Goal: Task Accomplishment & Management: Use online tool/utility

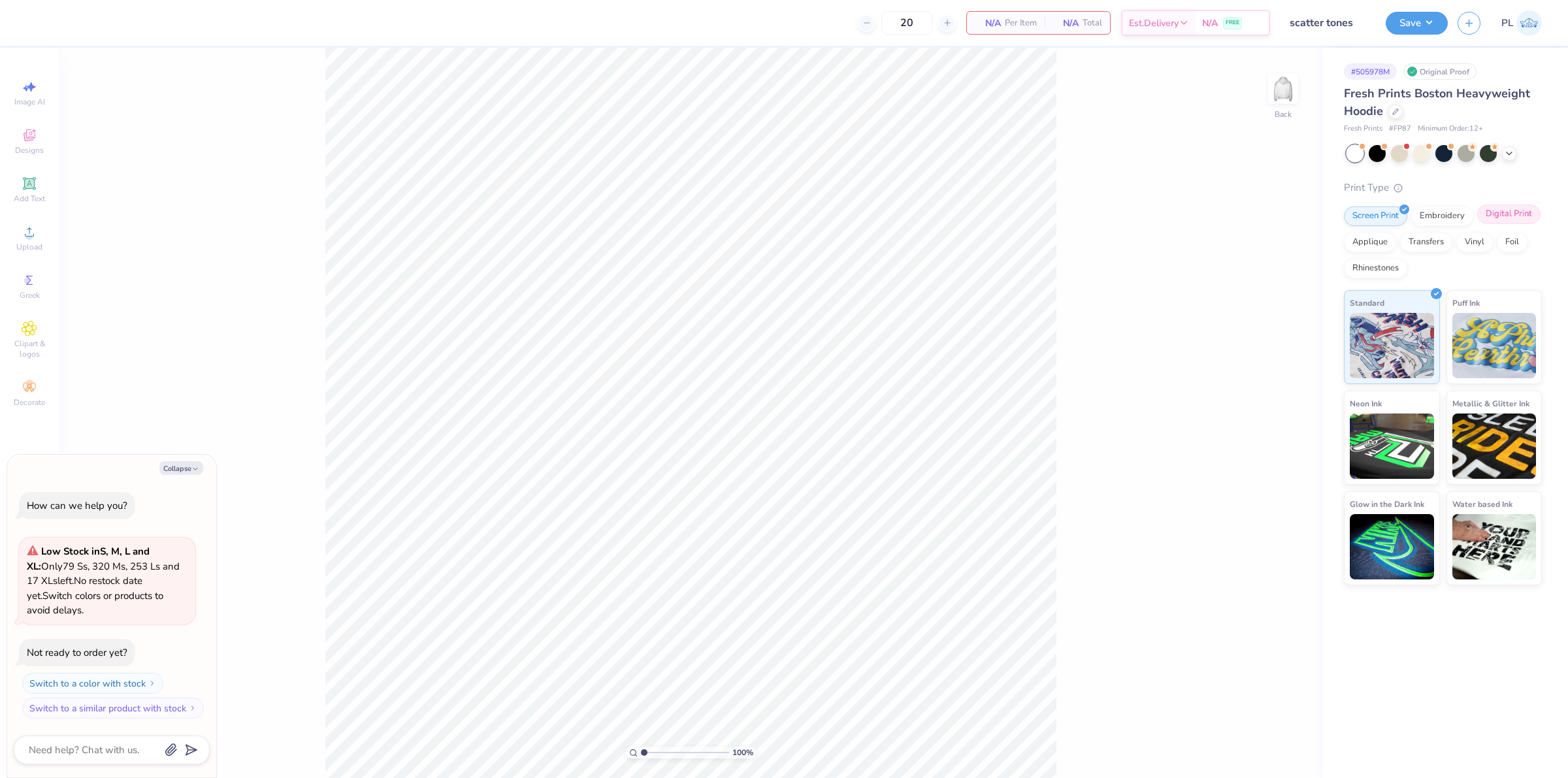
click at [1507, 211] on div "Digital Print" at bounding box center [1508, 214] width 63 height 19
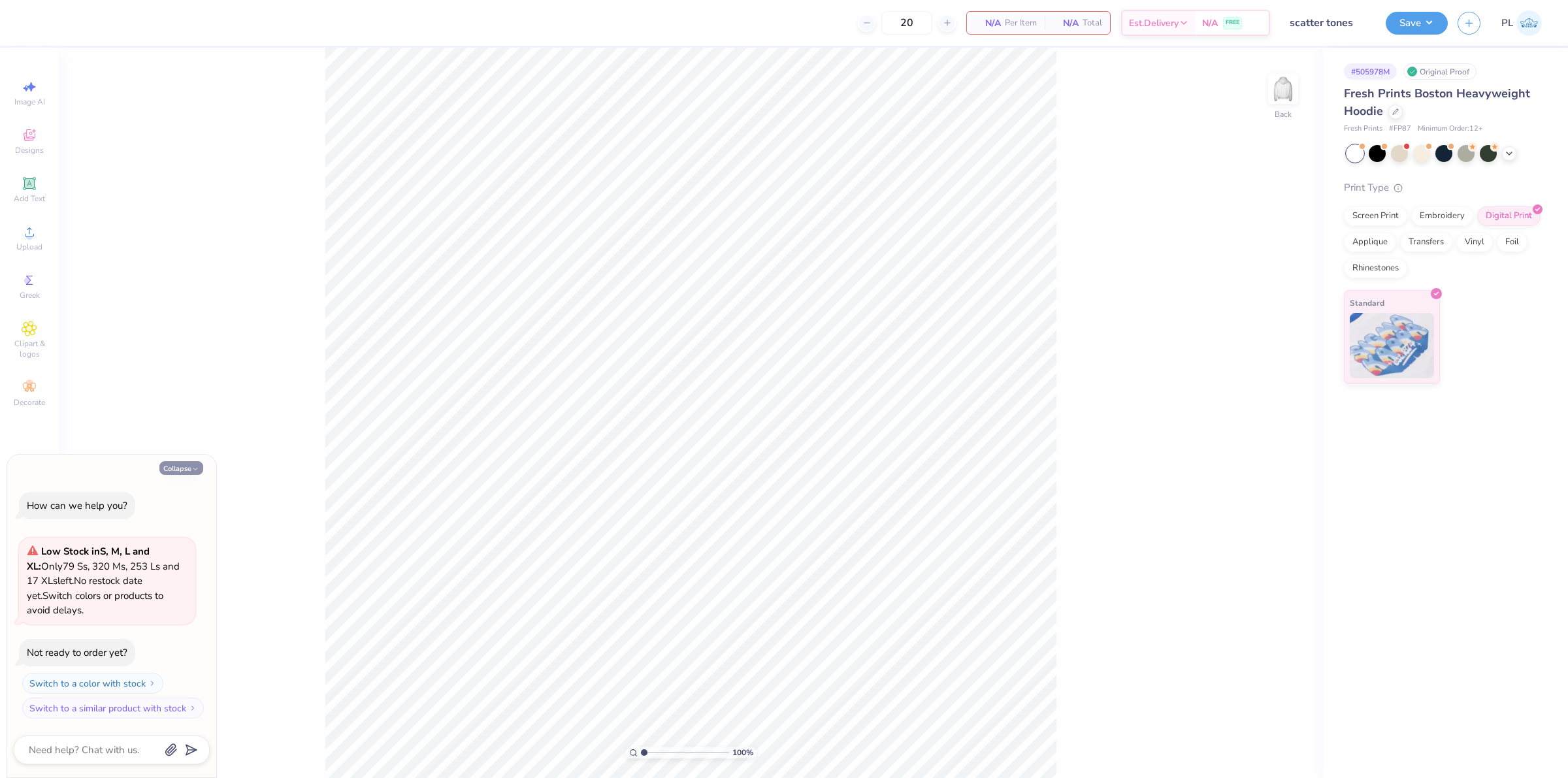
click at [180, 466] on button "Collapse" at bounding box center [182, 468] width 44 height 14
type textarea "x"
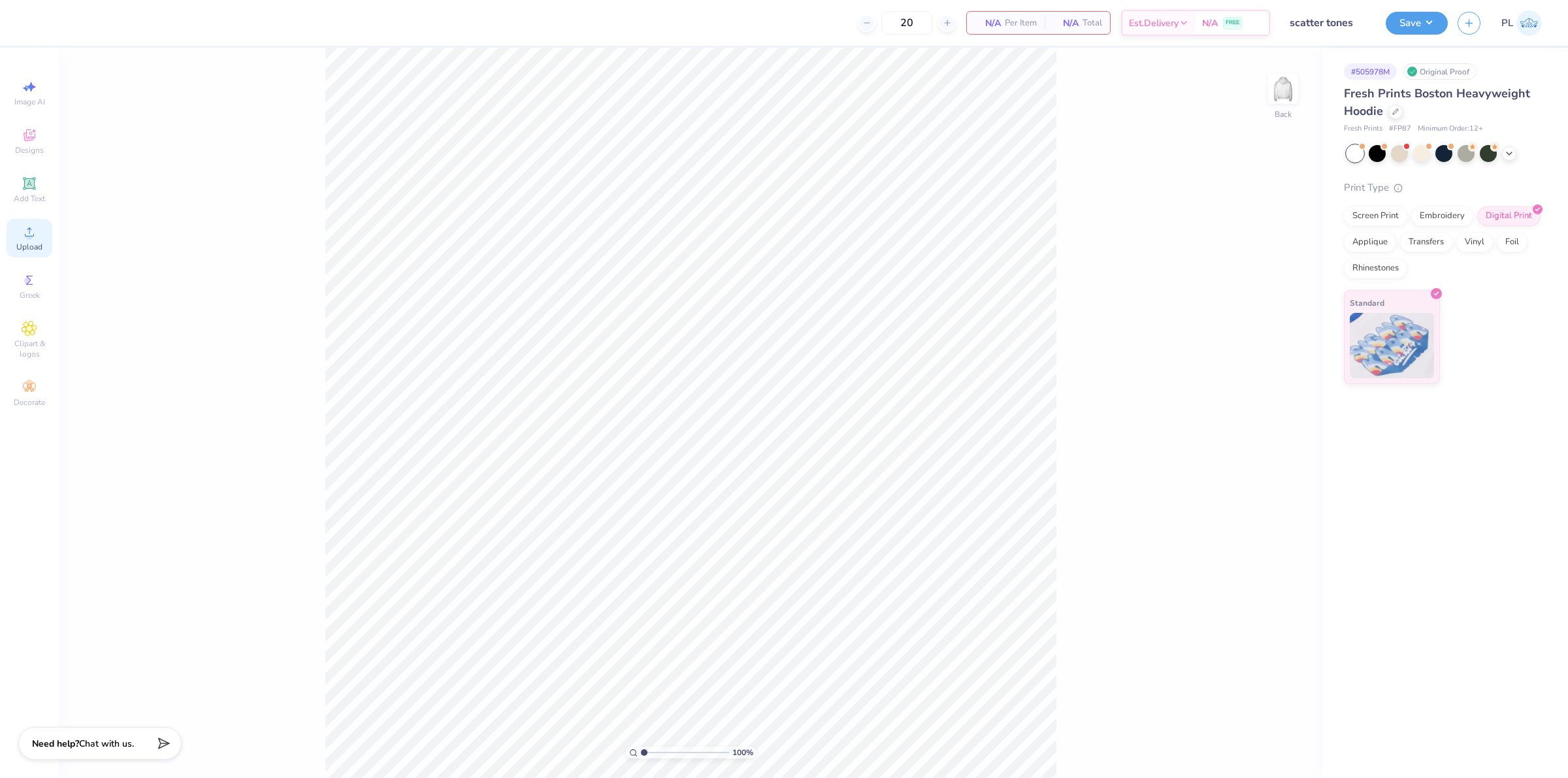
click at [27, 243] on span "Upload" at bounding box center [30, 246] width 26 height 11
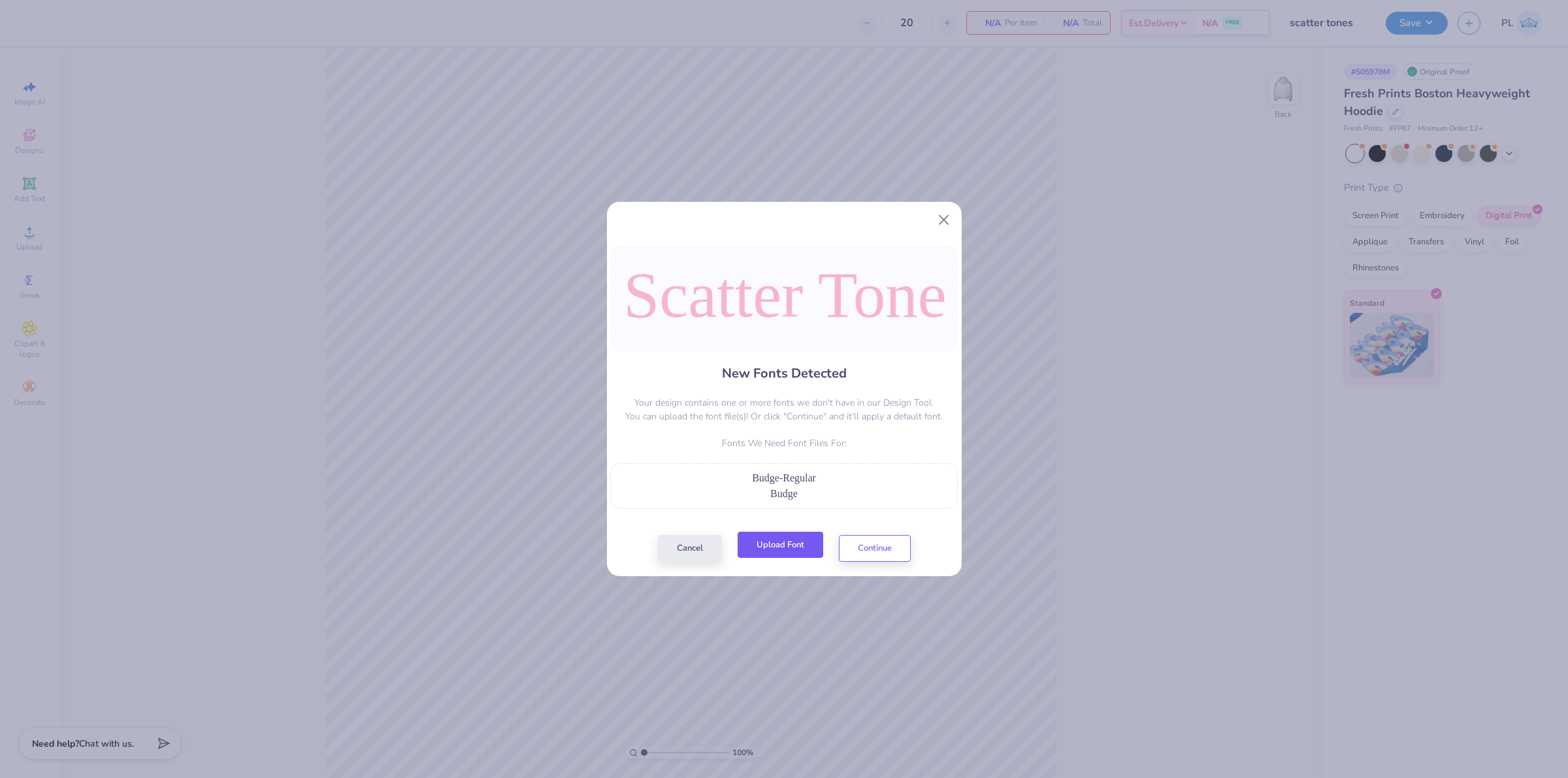
click at [798, 542] on button "Upload Font" at bounding box center [781, 545] width 86 height 27
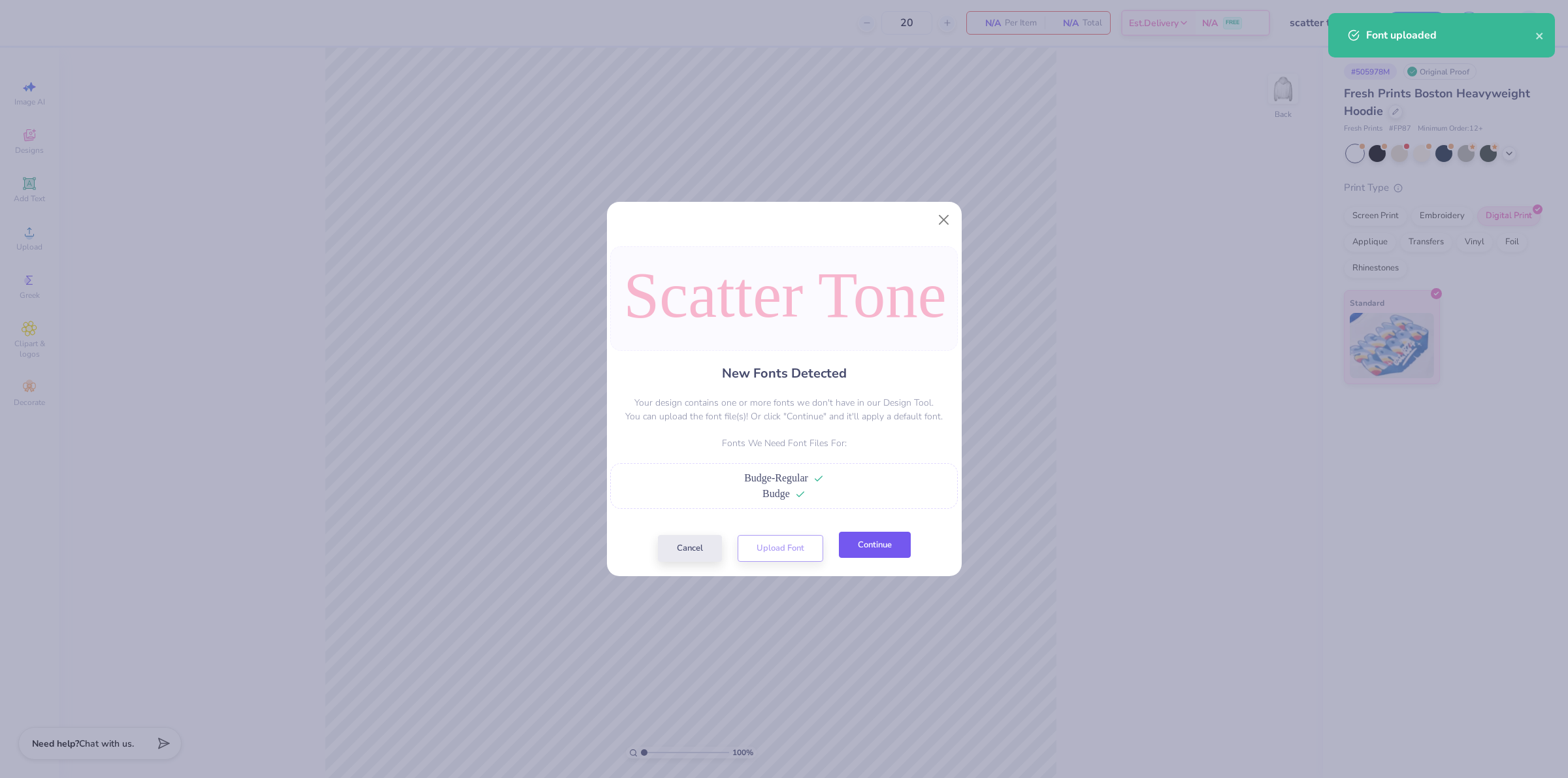
click at [858, 553] on button "Continue" at bounding box center [875, 545] width 72 height 27
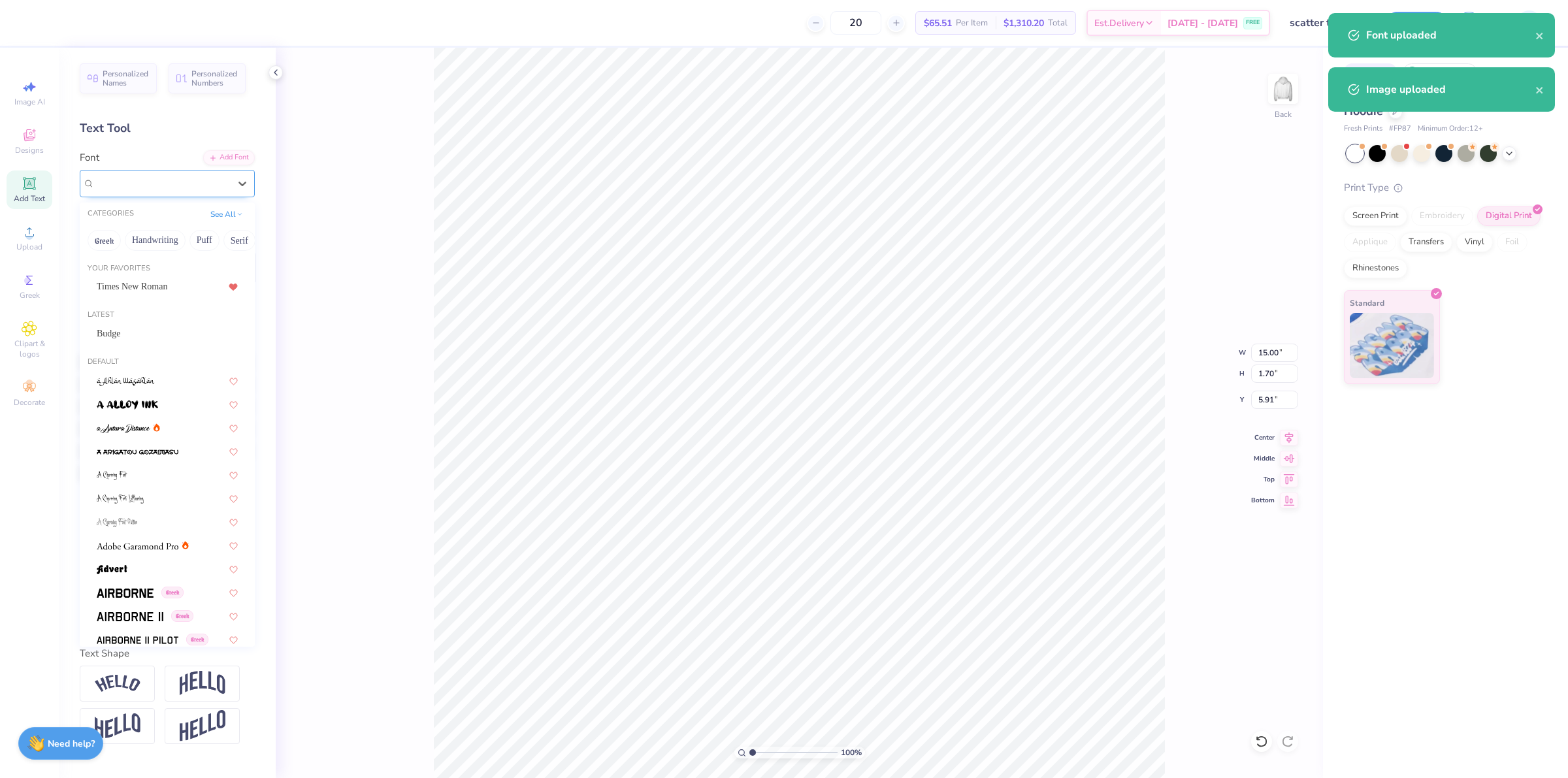
click at [132, 180] on div "Super Dream" at bounding box center [161, 182] width 137 height 20
click at [123, 321] on div "Latest" at bounding box center [168, 315] width 175 height 11
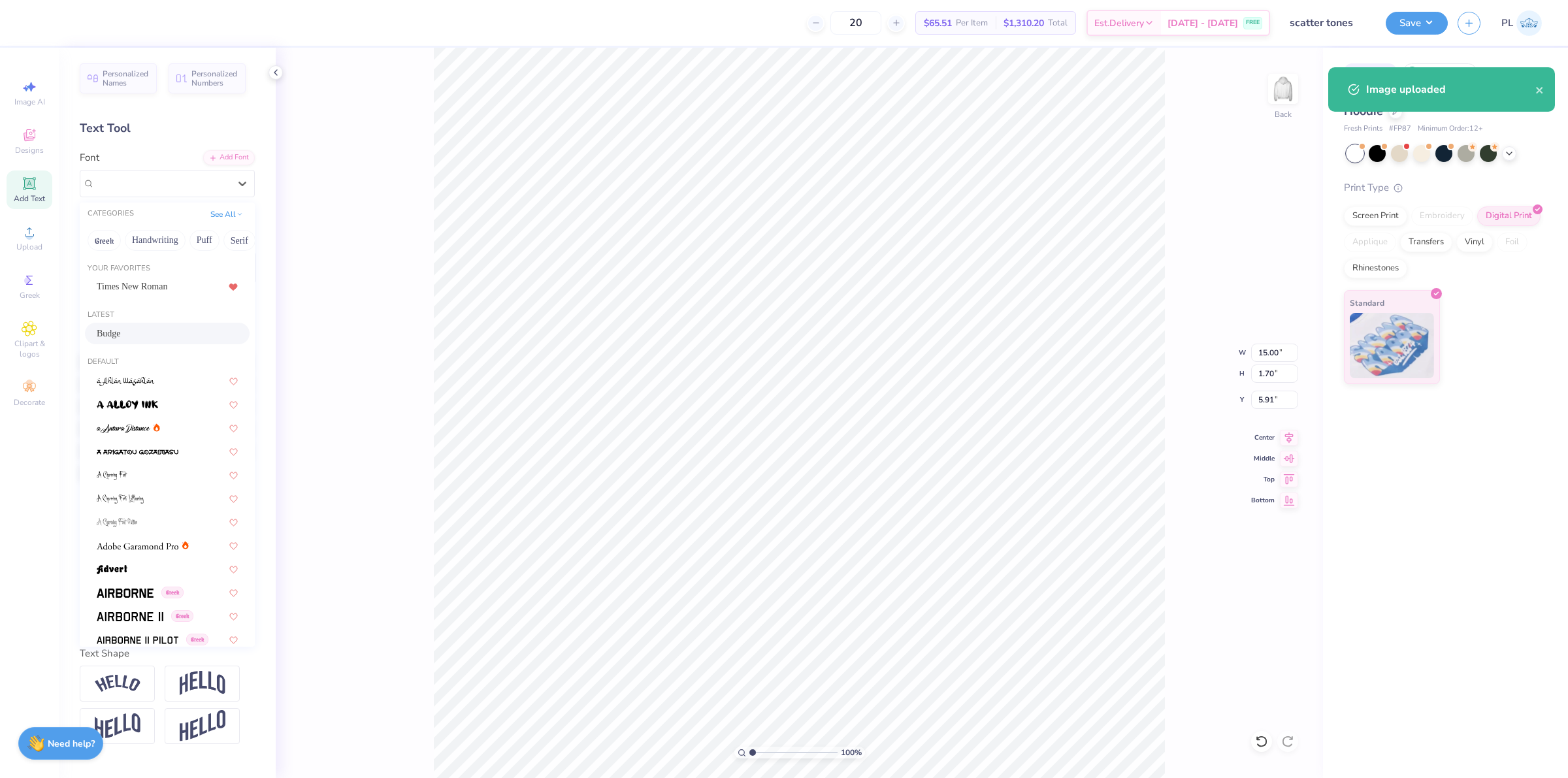
click at [121, 333] on div "Budge" at bounding box center [167, 333] width 141 height 14
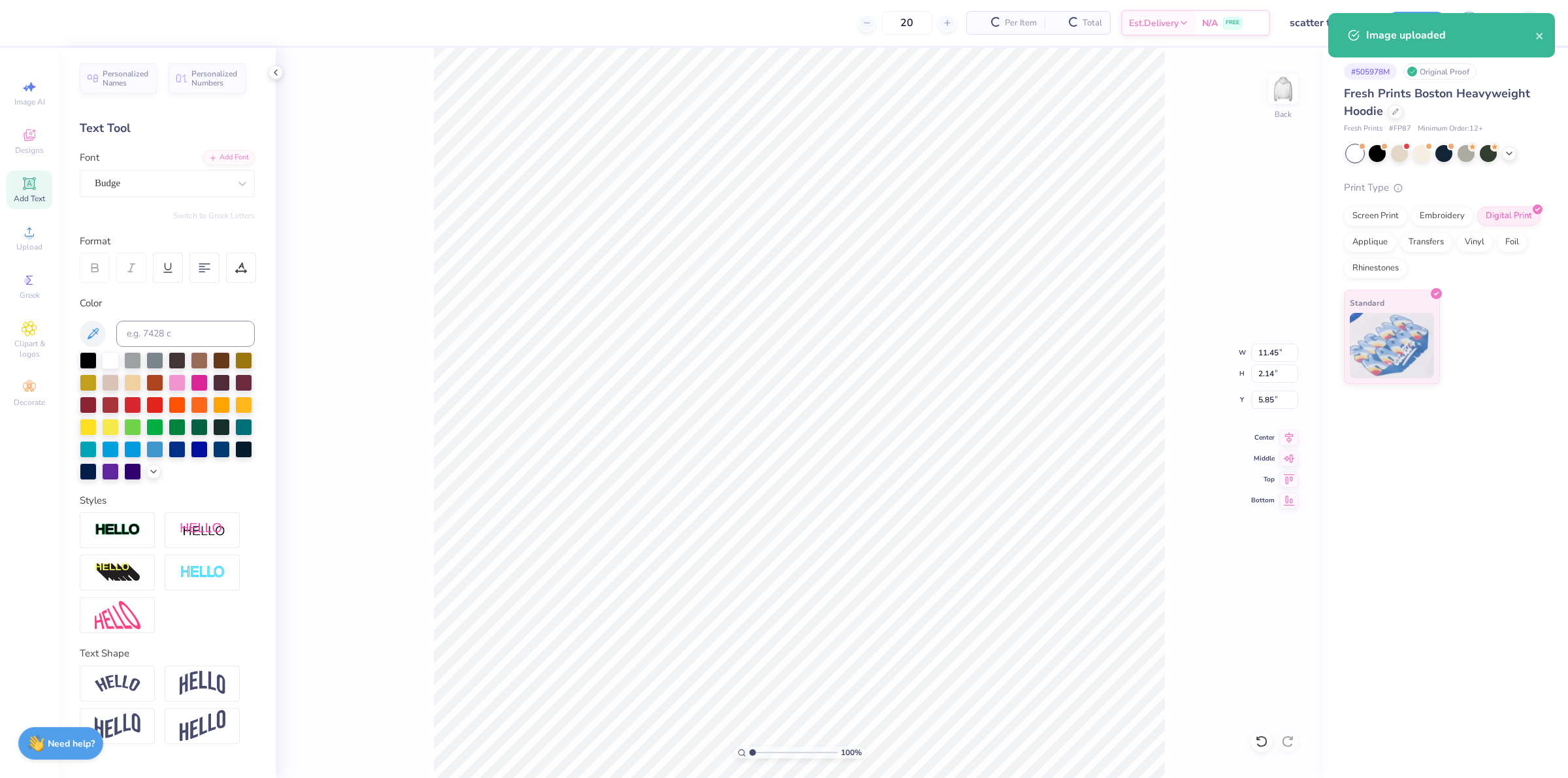
type input "11.45"
type input "2.14"
type input "5.85"
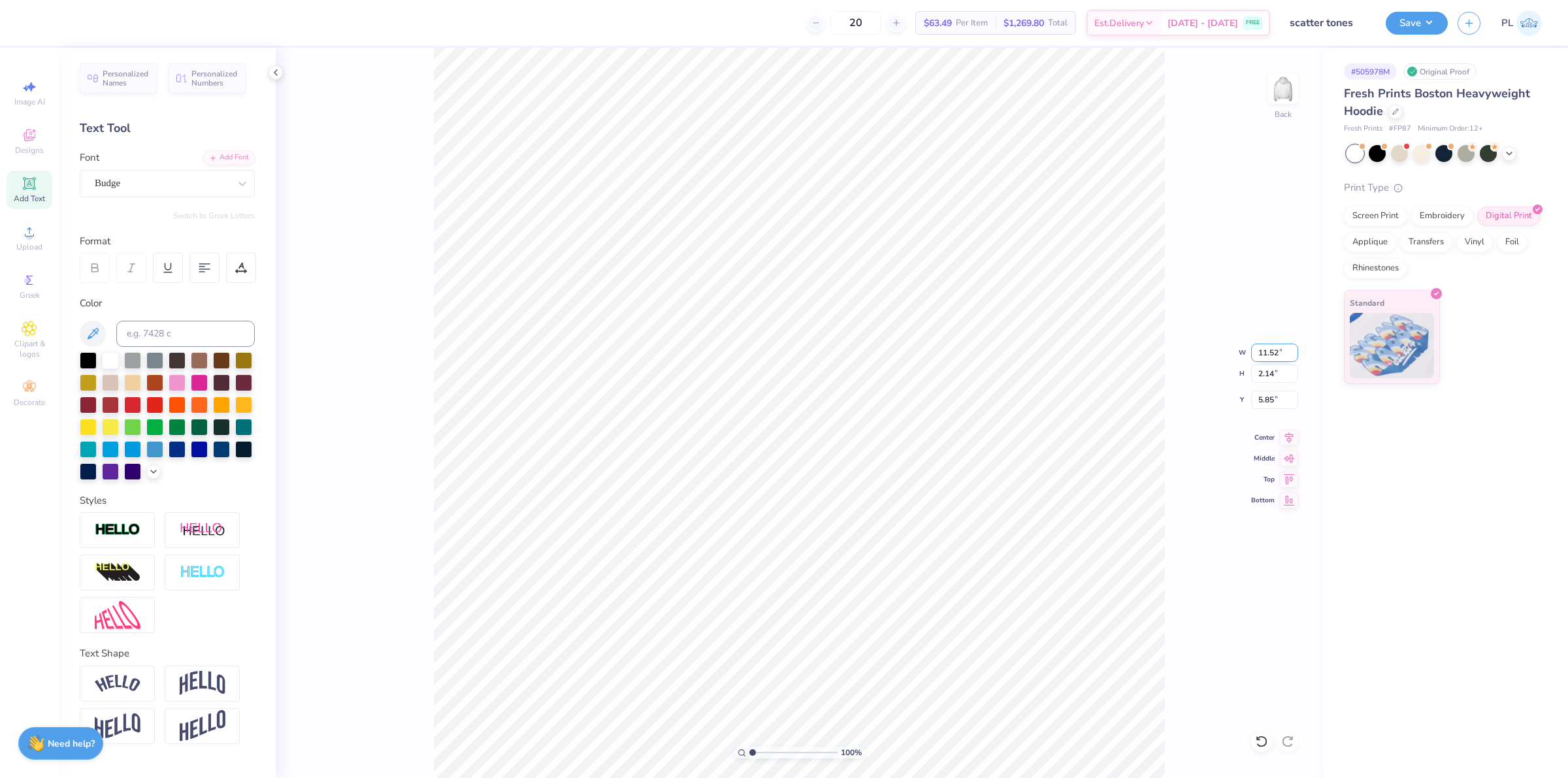
drag, startPoint x: 1287, startPoint y: 349, endPoint x: 1267, endPoint y: 349, distance: 20.0
click at [1267, 349] on input "11.52" at bounding box center [1275, 353] width 47 height 18
drag, startPoint x: 1259, startPoint y: 351, endPoint x: 1280, endPoint y: 344, distance: 22.1
click at [1280, 344] on input "11.52" at bounding box center [1275, 353] width 47 height 18
type input "8.00"
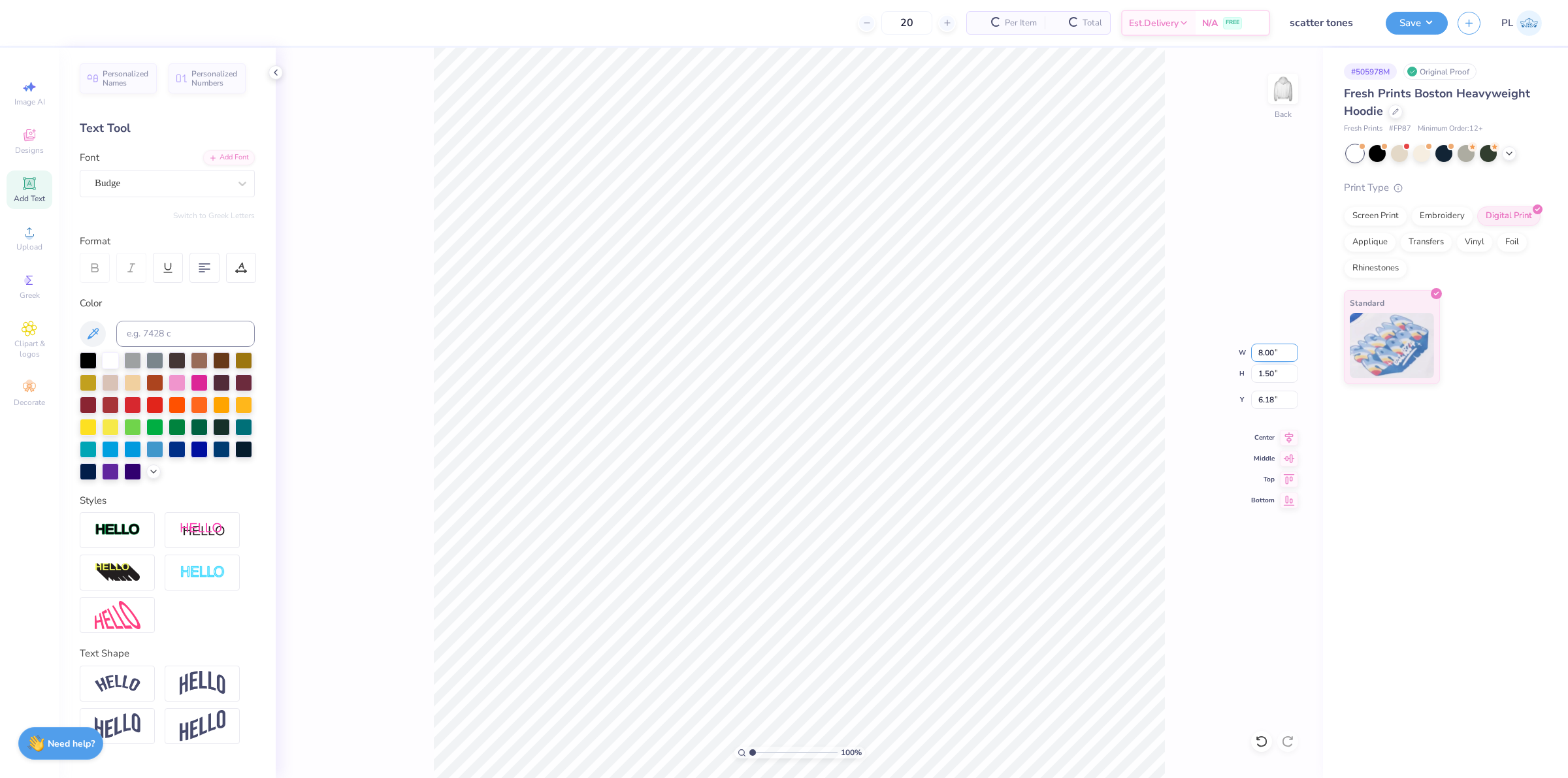
type input "1.50"
type input "6.18"
drag, startPoint x: 1254, startPoint y: 405, endPoint x: 1279, endPoint y: 400, distance: 25.5
click at [1279, 400] on input "3.86" at bounding box center [1275, 399] width 47 height 18
click at [1272, 381] on input "1.50" at bounding box center [1275, 373] width 47 height 18
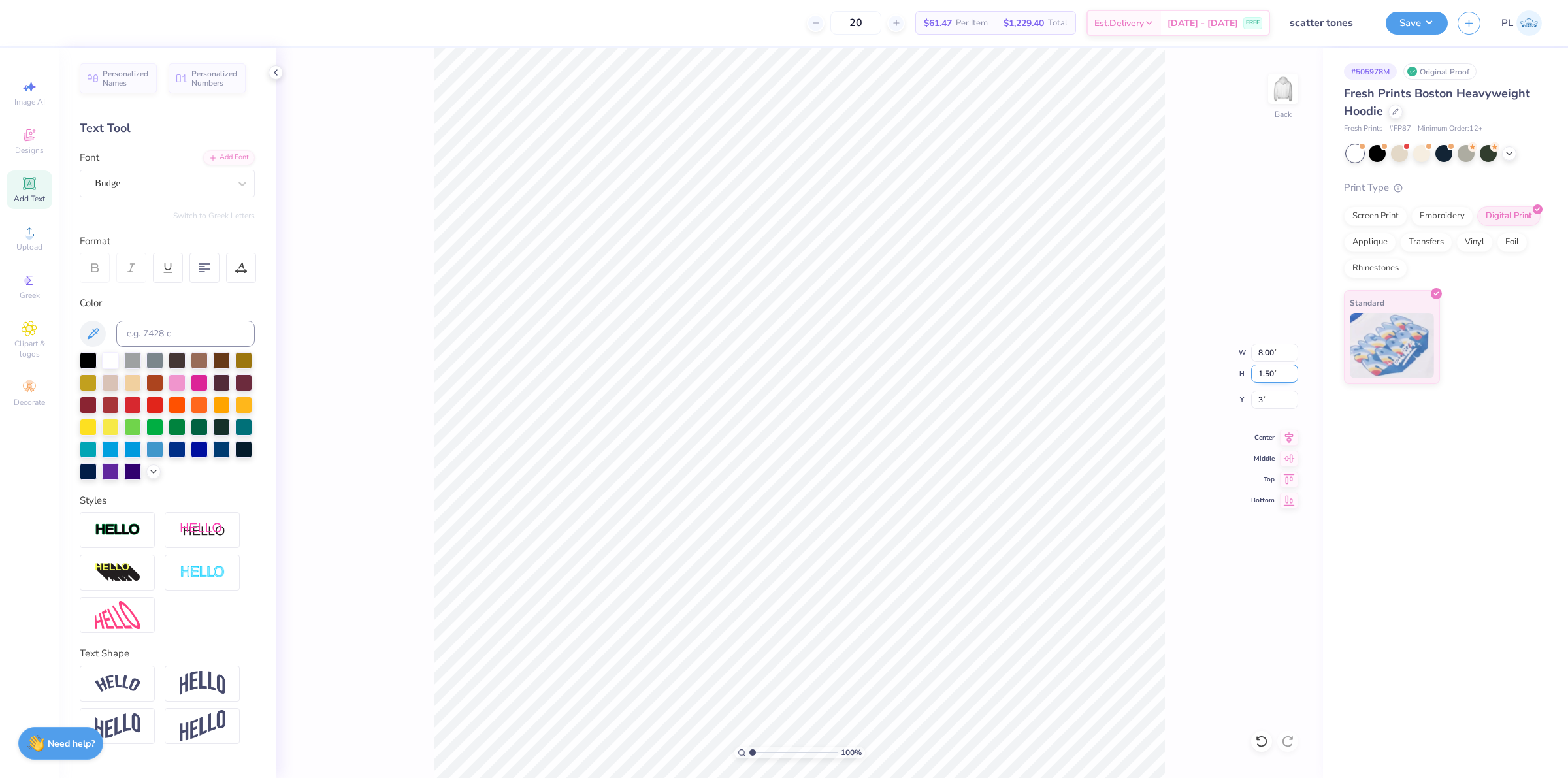
type input "3.00"
click at [1278, 93] on img at bounding box center [1283, 89] width 53 height 53
click at [20, 239] on div "Upload" at bounding box center [29, 238] width 46 height 39
click at [34, 229] on icon at bounding box center [30, 232] width 16 height 16
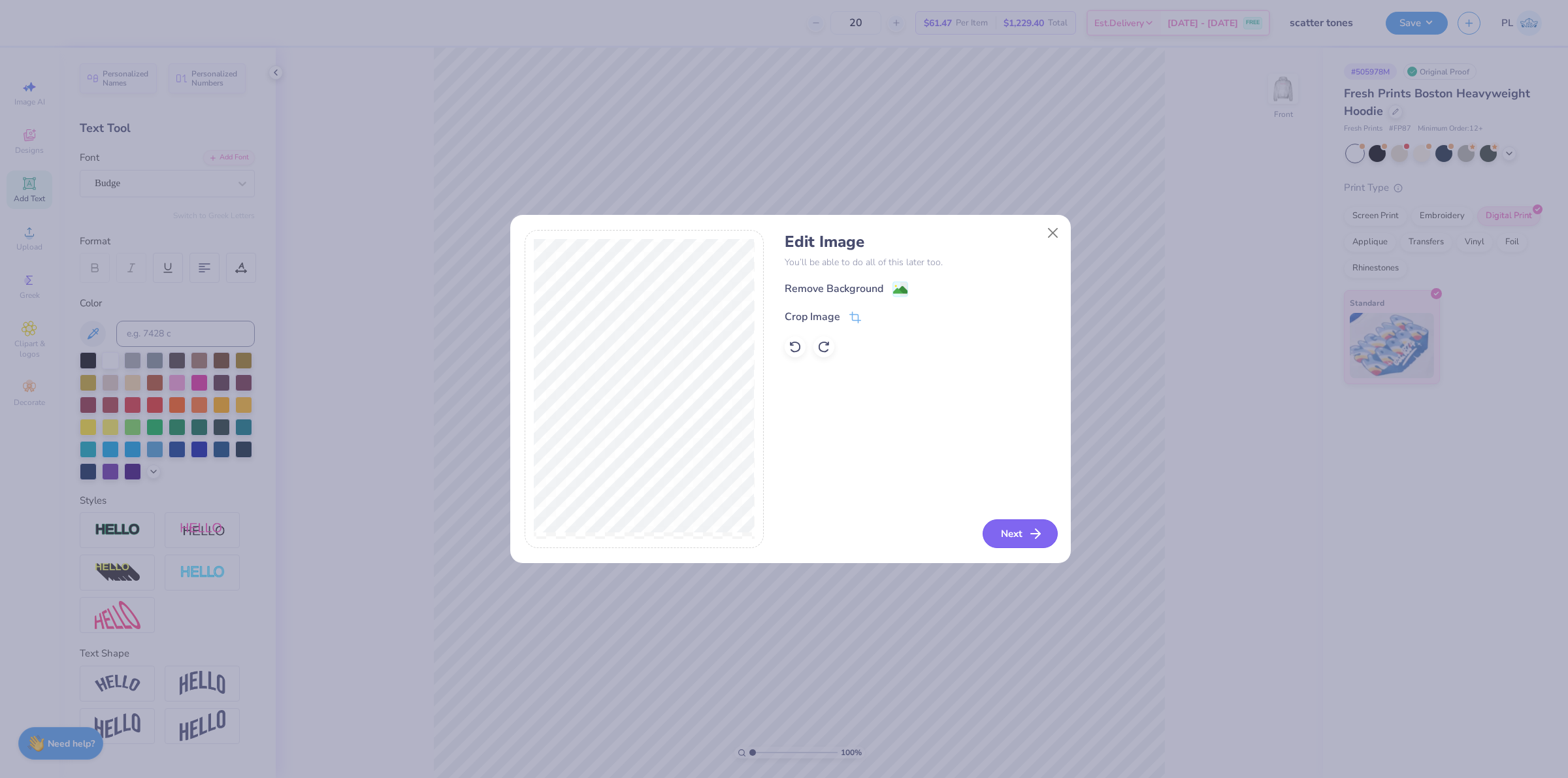
click at [1042, 531] on icon "button" at bounding box center [1035, 533] width 16 height 16
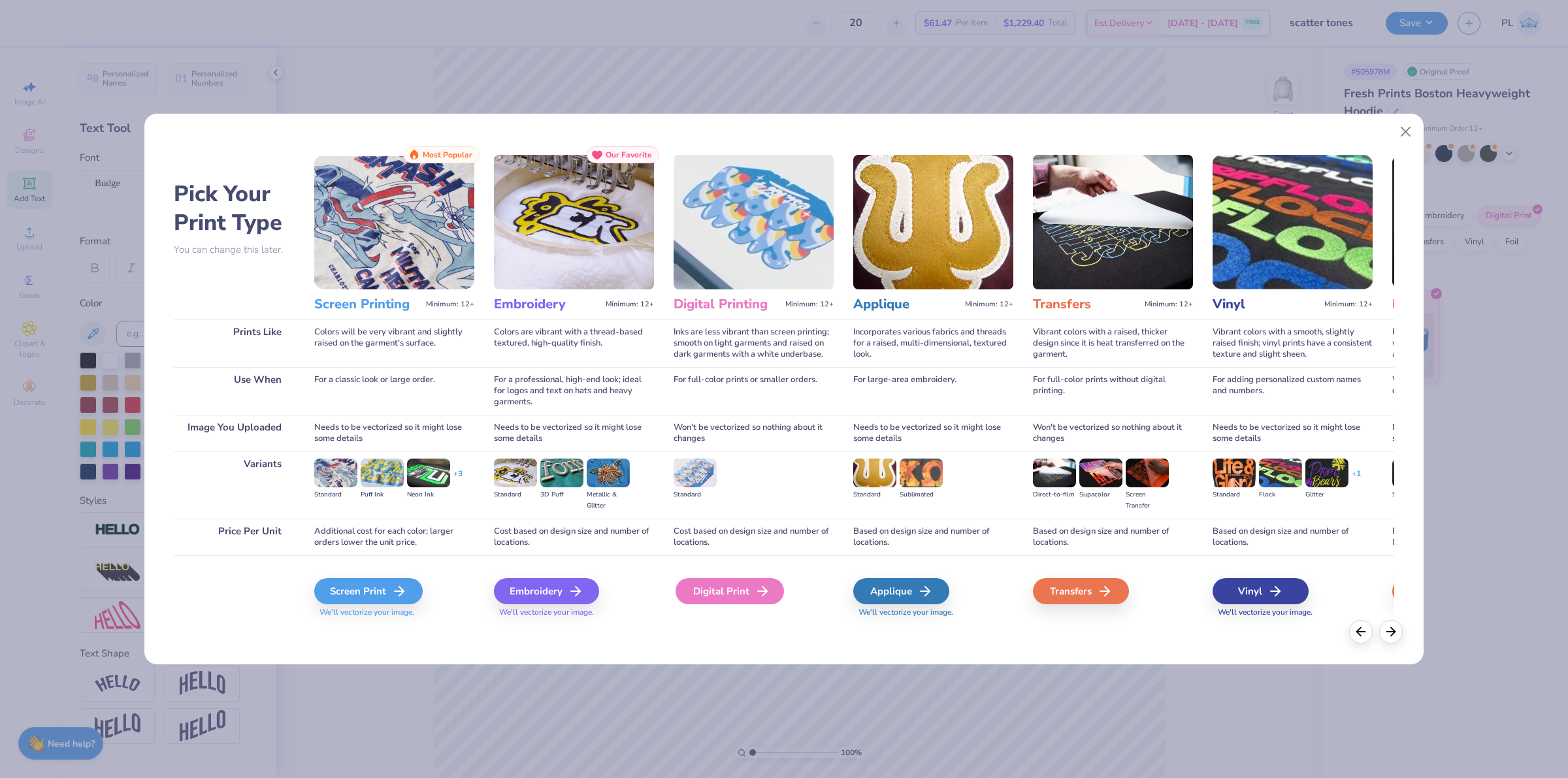
click at [755, 594] on icon at bounding box center [763, 591] width 16 height 16
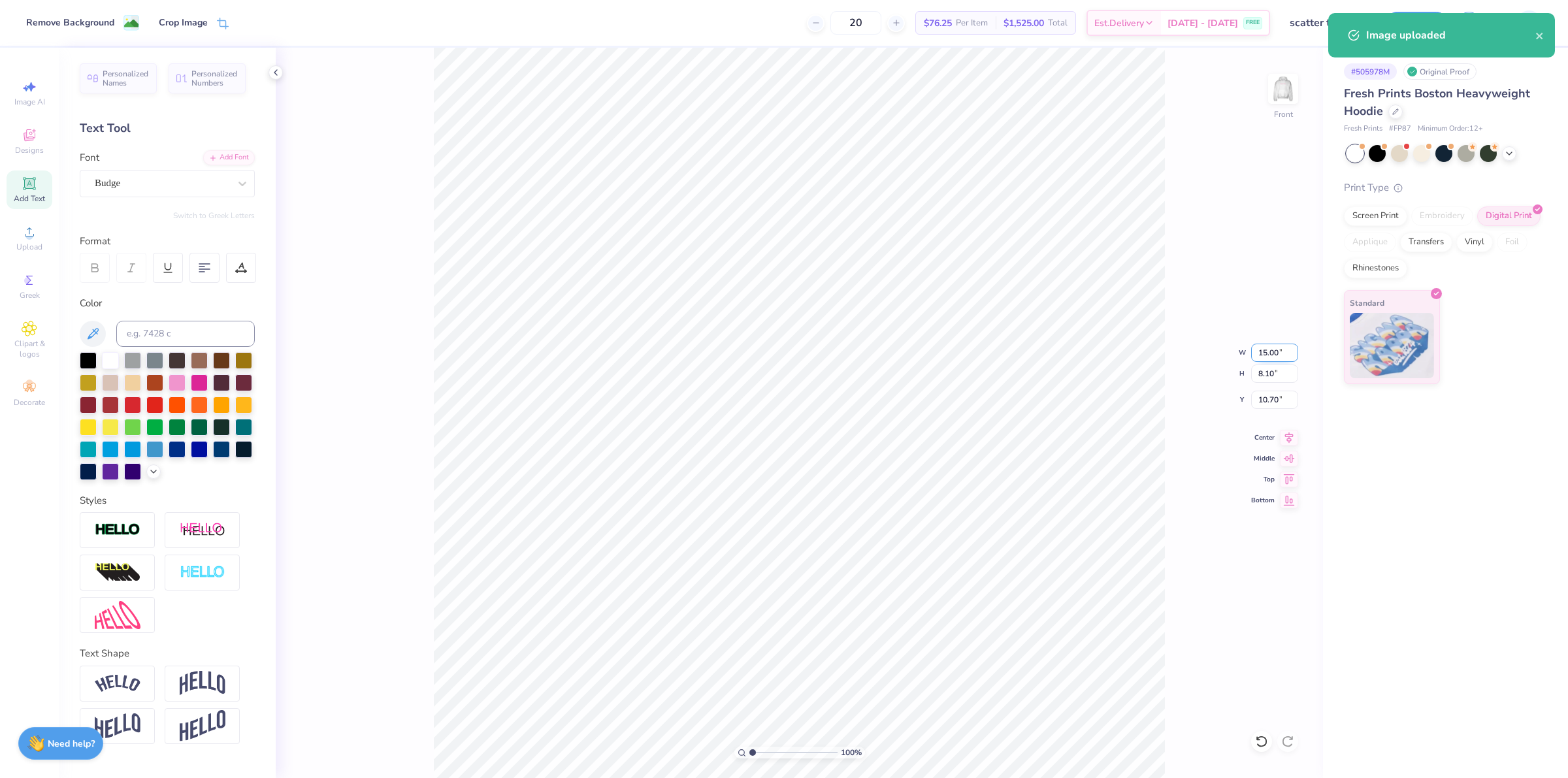
drag, startPoint x: 1255, startPoint y: 360, endPoint x: 1279, endPoint y: 354, distance: 24.7
click at [1279, 354] on input "15.00" at bounding box center [1275, 353] width 47 height 18
drag, startPoint x: 1257, startPoint y: 403, endPoint x: 1282, endPoint y: 403, distance: 25.0
click at [1282, 403] on input "10.70" at bounding box center [1275, 399] width 47 height 18
type input "3"
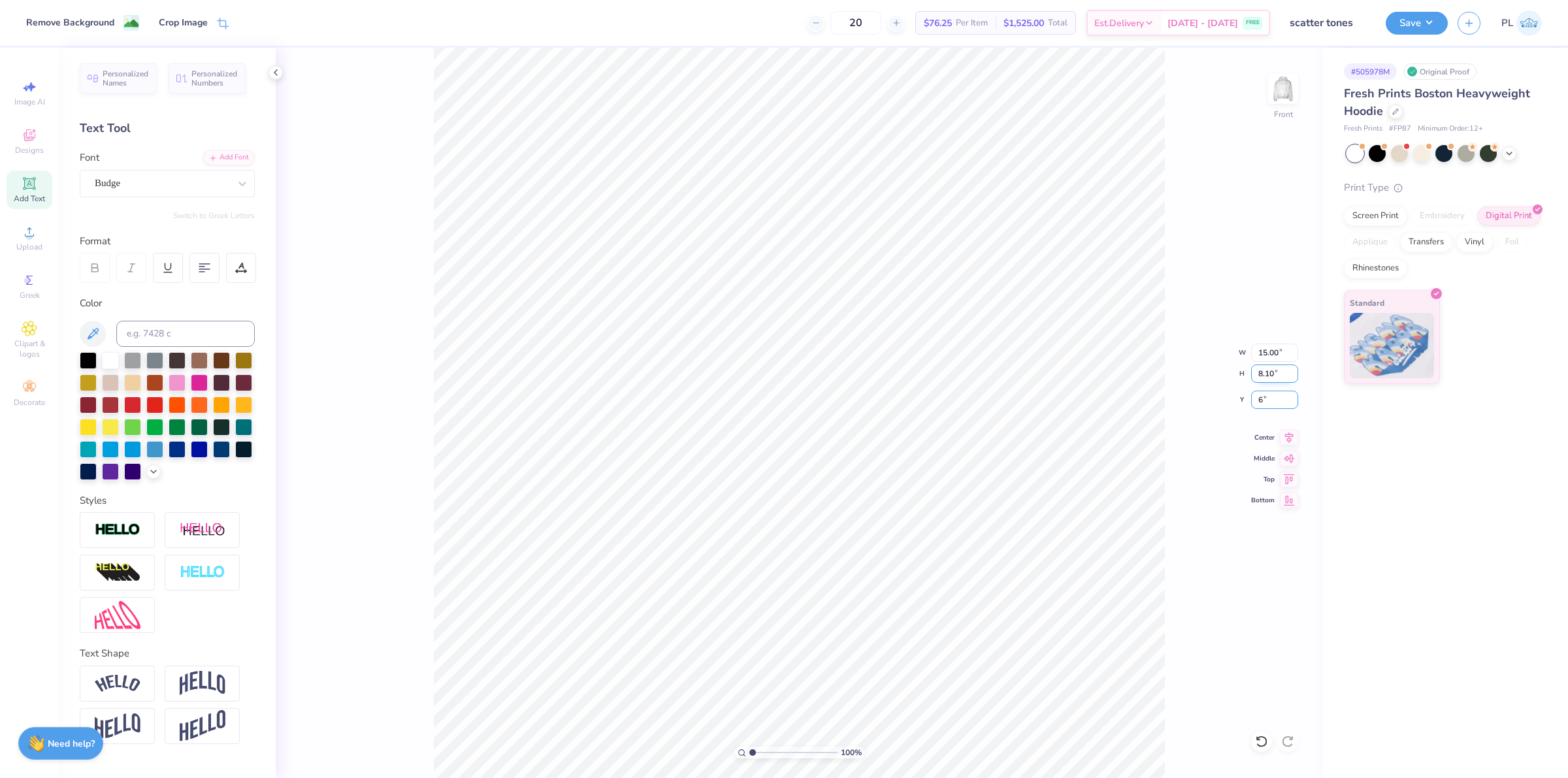
type input "6.00"
click at [1268, 353] on input "15.00" at bounding box center [1275, 353] width 47 height 18
type input "14.00"
type input "7.56"
type input "6.27"
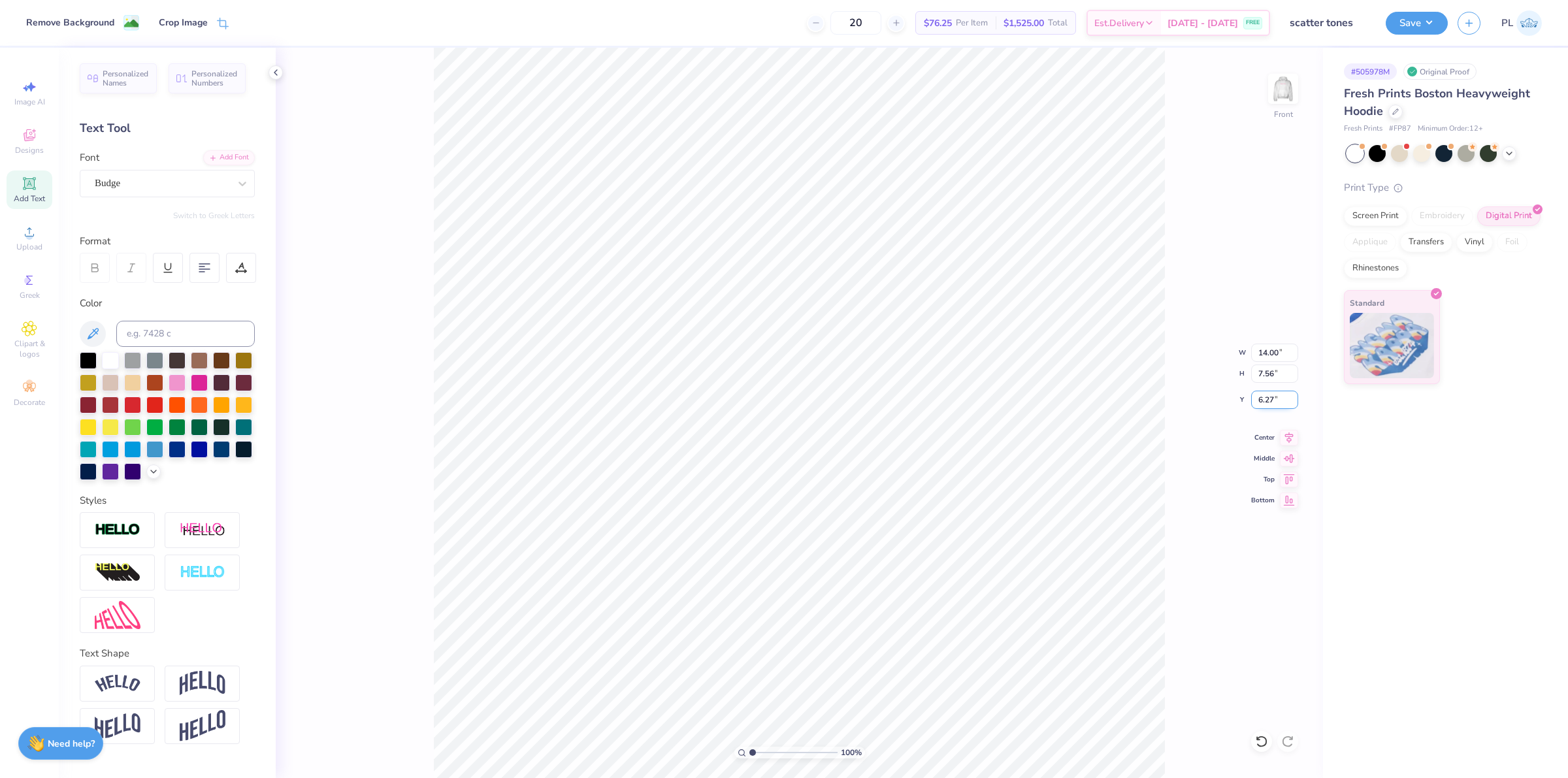
drag, startPoint x: 1256, startPoint y: 399, endPoint x: 1276, endPoint y: 392, distance: 21.2
click at [1276, 392] on input "6.27" at bounding box center [1275, 399] width 47 height 18
click at [1281, 373] on input "7.56" at bounding box center [1275, 373] width 47 height 18
type input "6.00"
click at [1281, 81] on img at bounding box center [1283, 89] width 53 height 53
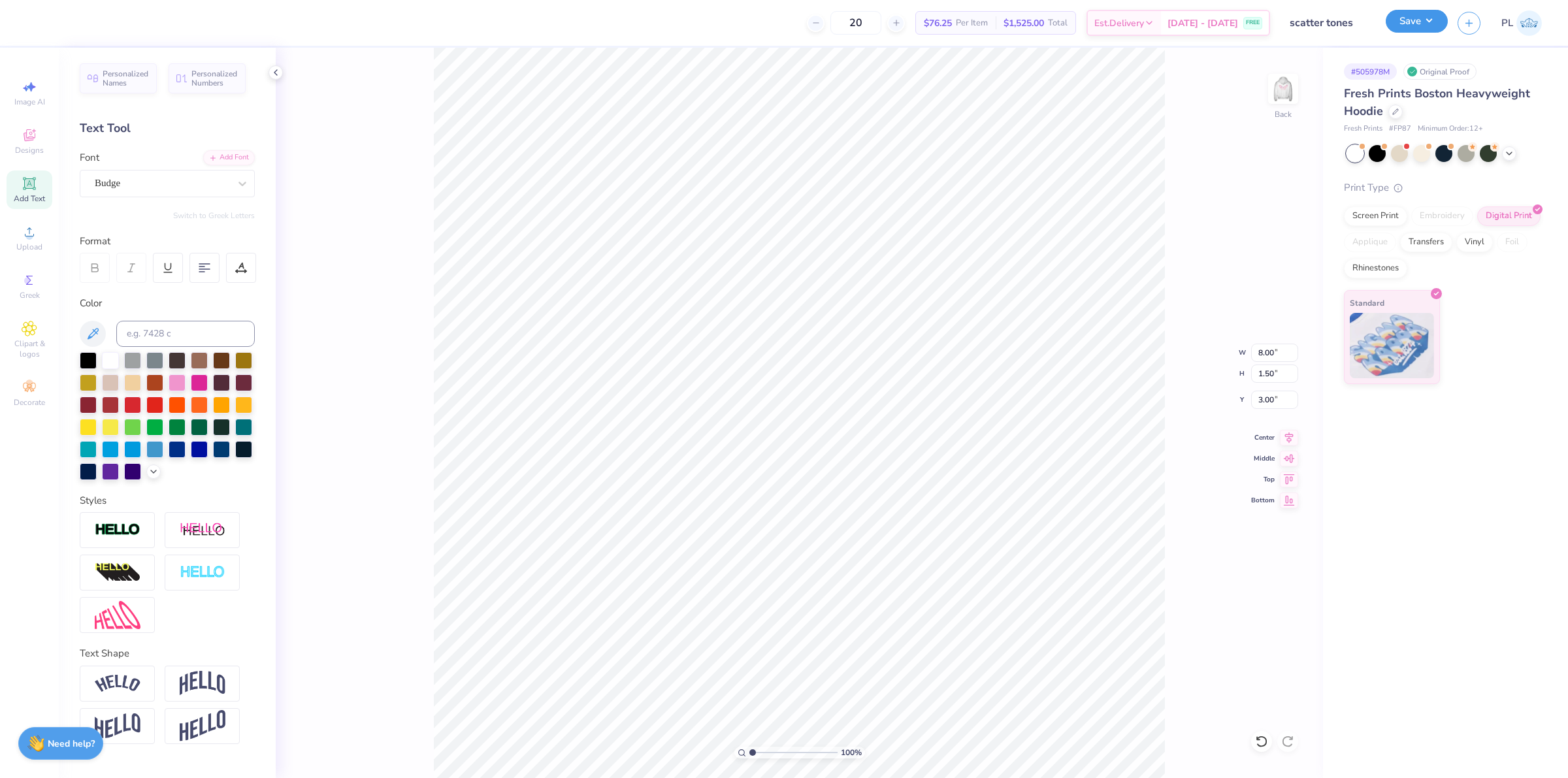
click at [1409, 27] on button "Save" at bounding box center [1416, 21] width 62 height 23
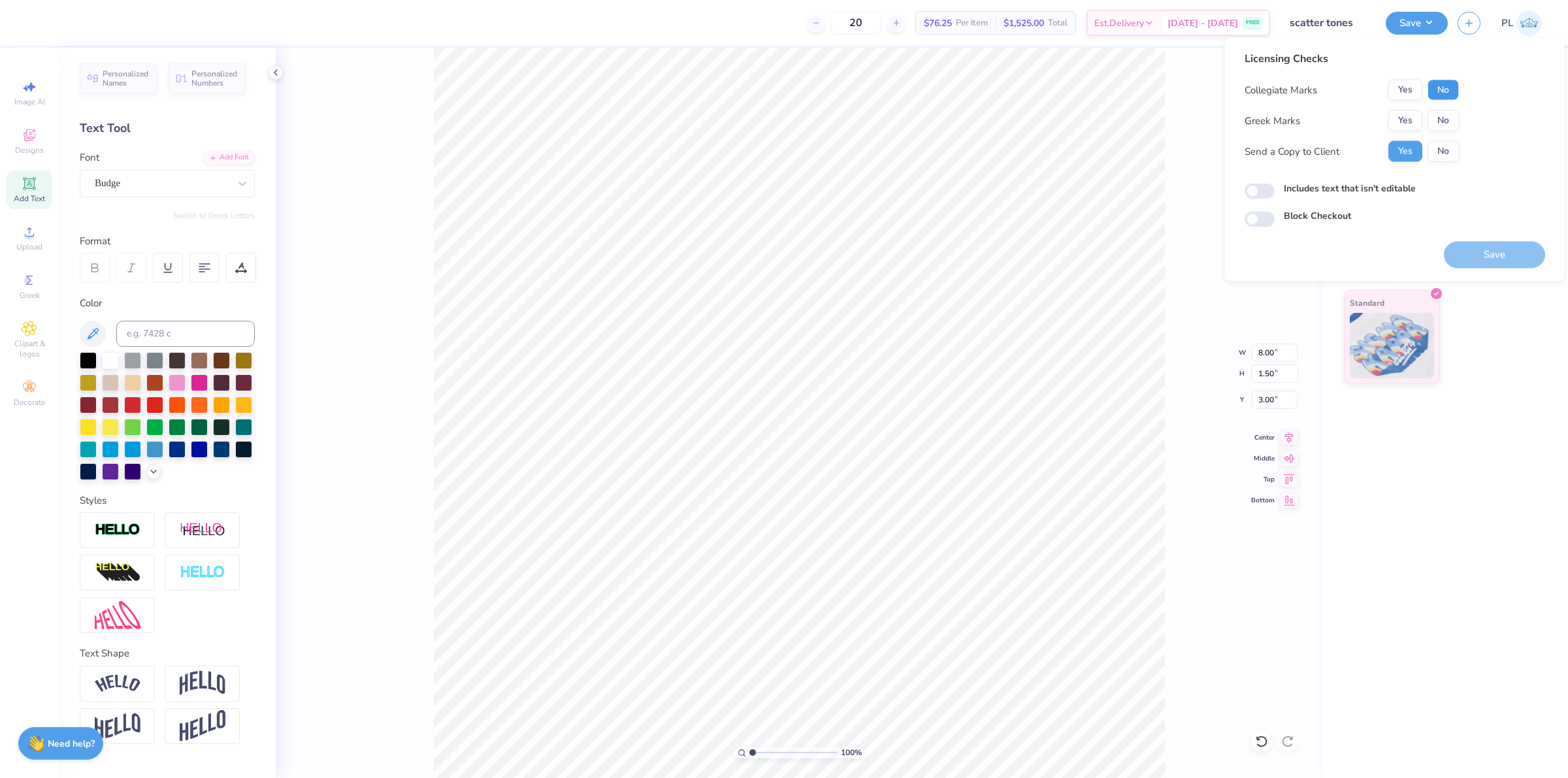
click at [1450, 80] on button "No" at bounding box center [1443, 90] width 32 height 21
drag, startPoint x: 1415, startPoint y: 123, endPoint x: 1443, endPoint y: 112, distance: 30.1
click at [1443, 112] on div "Yes No" at bounding box center [1423, 121] width 70 height 21
click at [1443, 112] on button "No" at bounding box center [1443, 121] width 32 height 21
click at [1475, 246] on button "Save" at bounding box center [1493, 254] width 101 height 27
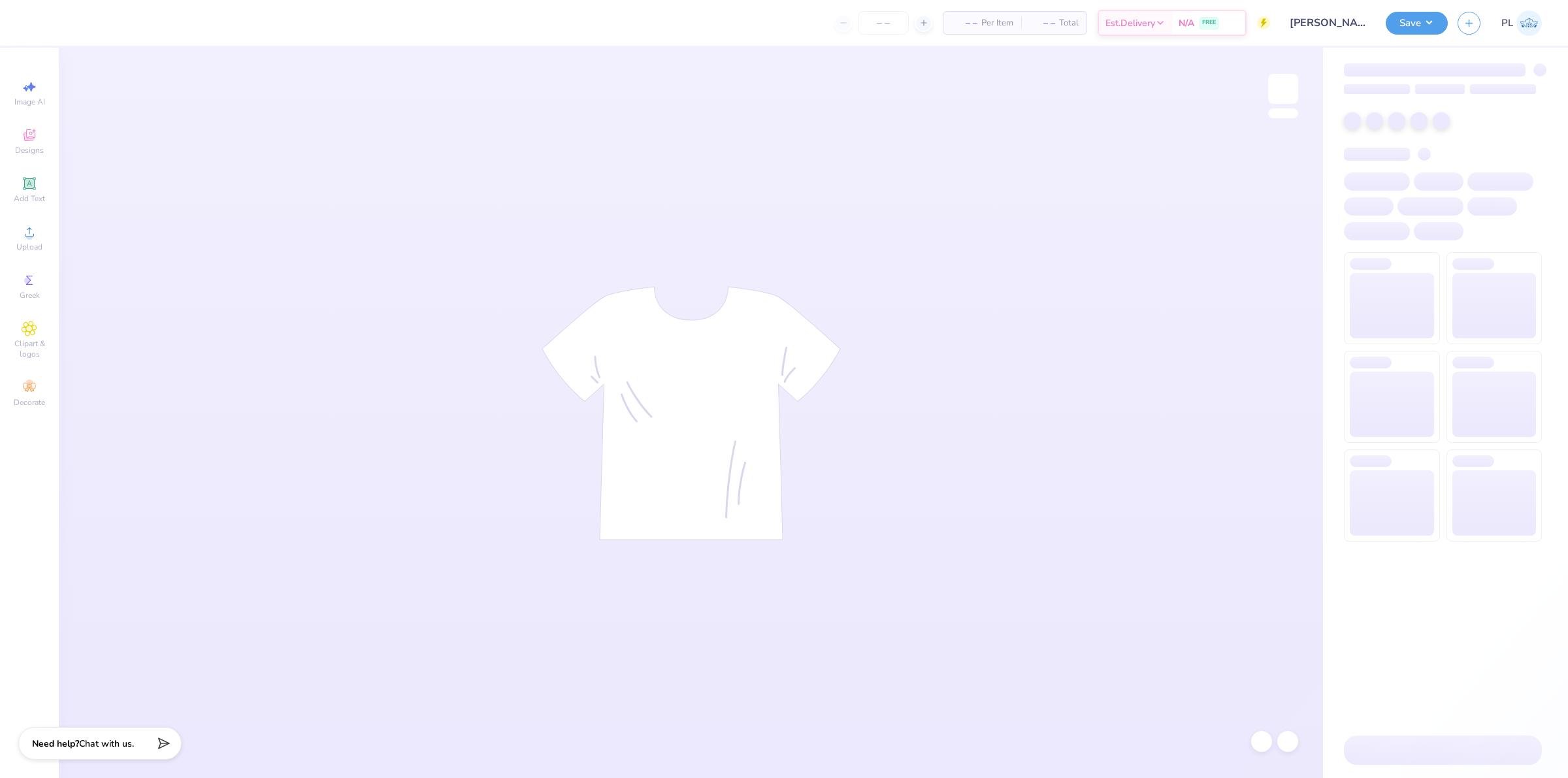
type input "24"
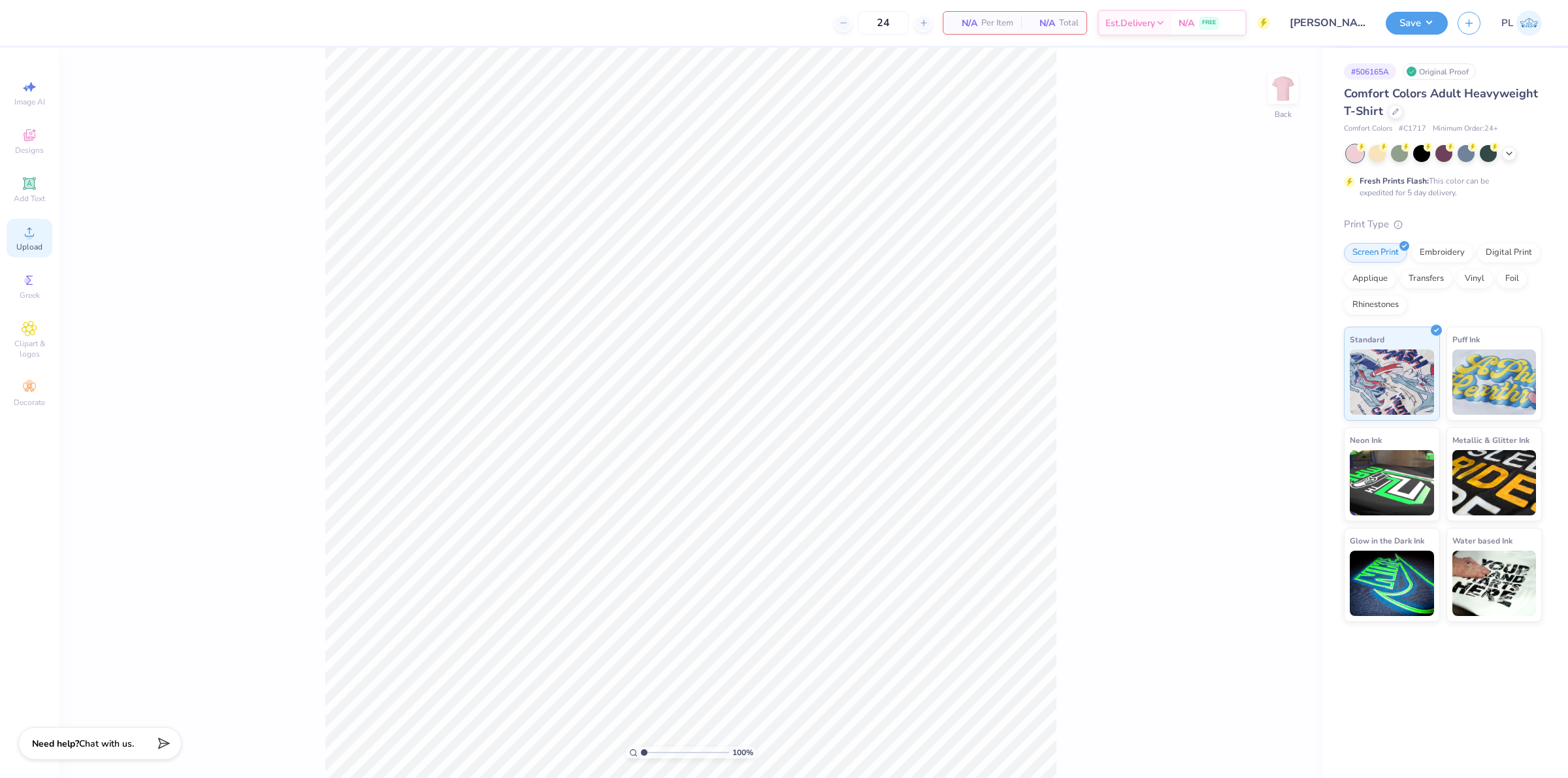
click at [25, 248] on span "Upload" at bounding box center [30, 246] width 26 height 11
drag, startPoint x: 1282, startPoint y: 353, endPoint x: 1256, endPoint y: 356, distance: 26.2
click at [1256, 356] on input "14.17" at bounding box center [1275, 353] width 47 height 18
type input "12.00"
type input "3.74"
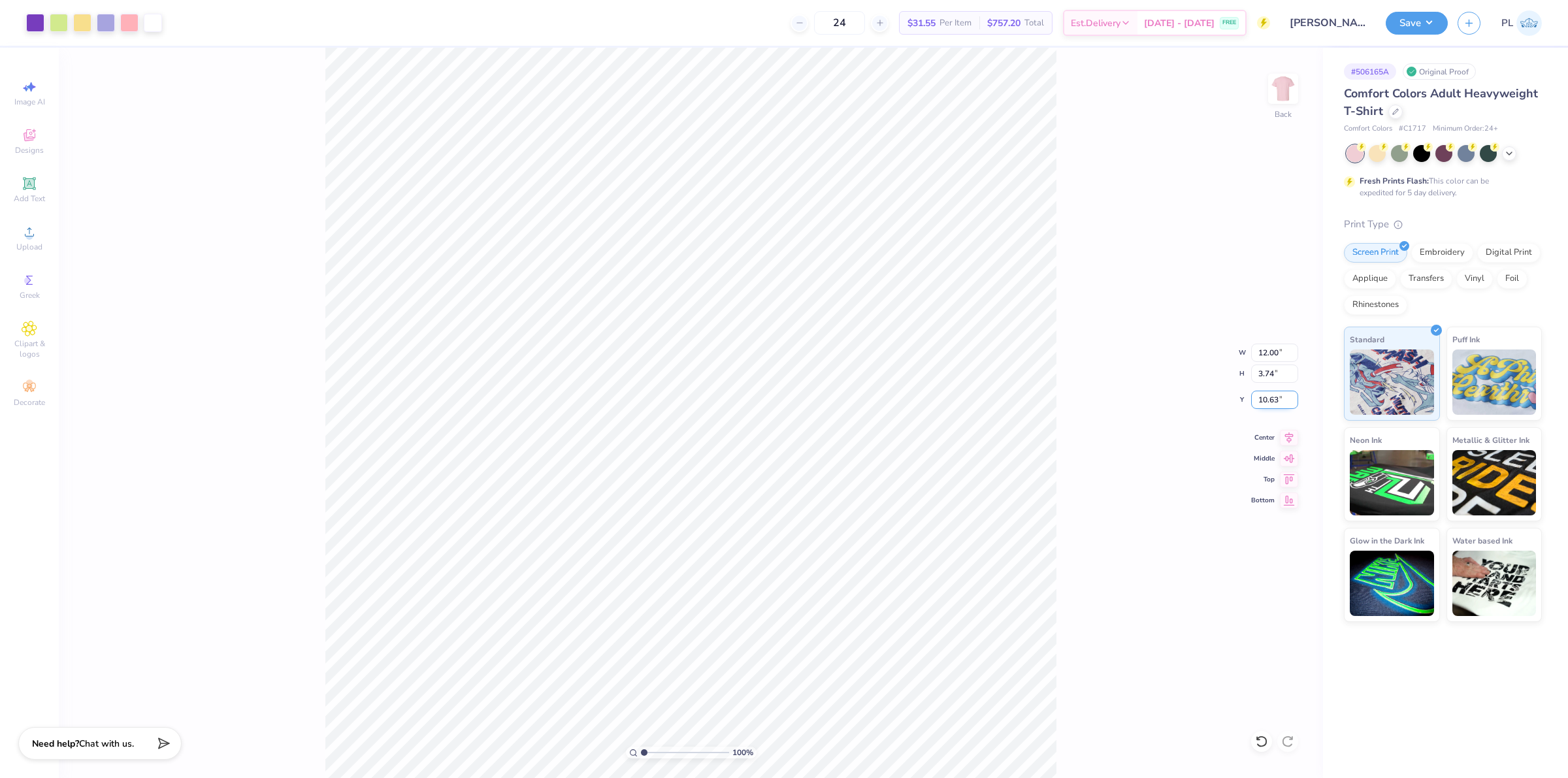
drag, startPoint x: 1257, startPoint y: 399, endPoint x: 1279, endPoint y: 398, distance: 22.0
click at [1279, 398] on input "10.63" at bounding box center [1275, 399] width 47 height 18
type input "3.00"
click at [1271, 374] on input "3.74" at bounding box center [1275, 373] width 47 height 18
click at [1410, 30] on button "Save" at bounding box center [1416, 21] width 62 height 23
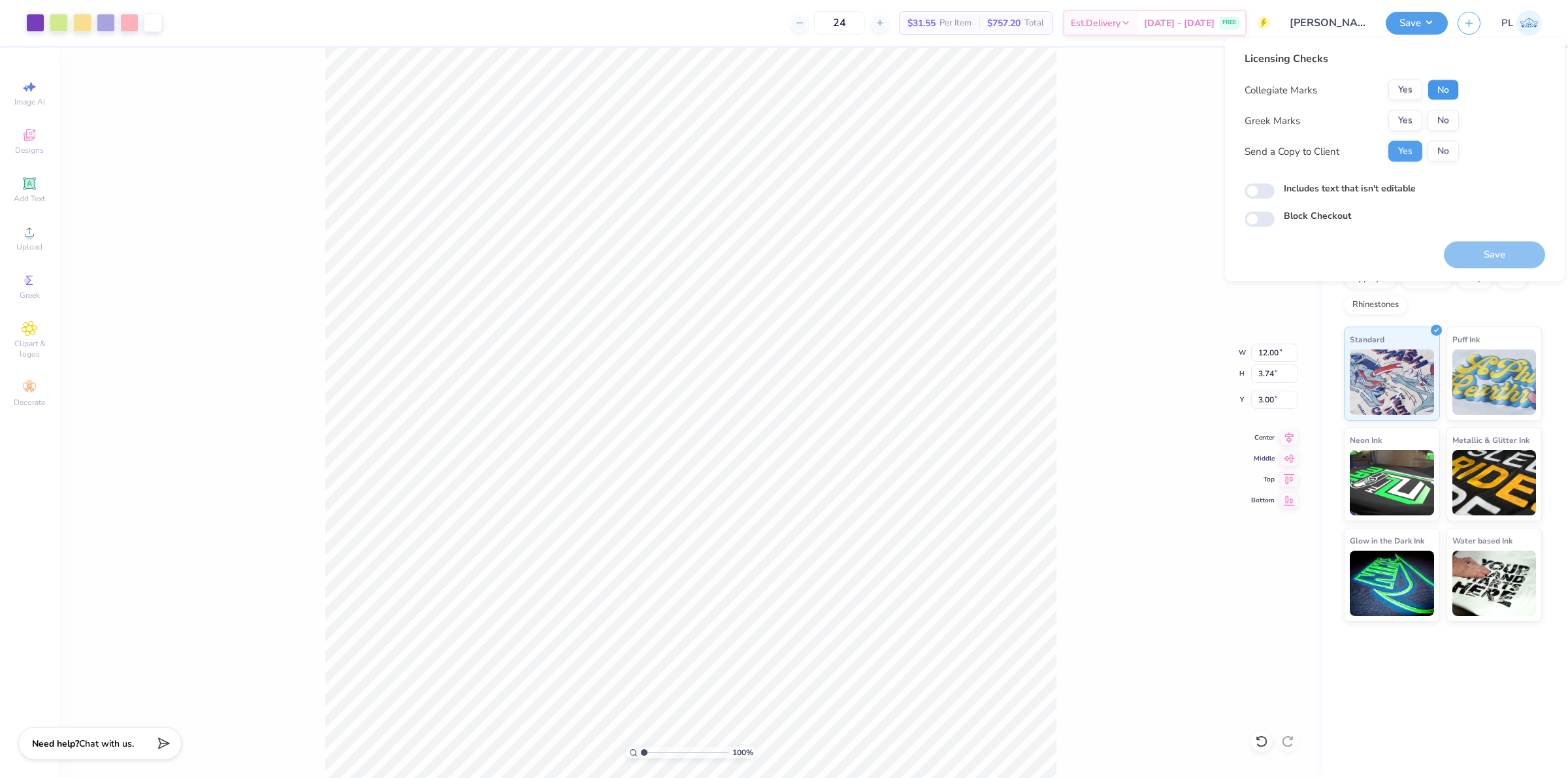
click at [1443, 98] on button "No" at bounding box center [1443, 90] width 32 height 21
drag, startPoint x: 1437, startPoint y: 113, endPoint x: 834, endPoint y: 1, distance: 613.3
click at [1436, 113] on button "No" at bounding box center [1443, 121] width 32 height 21
click at [1351, 182] on label "Includes text that isn't editable" at bounding box center [1350, 189] width 132 height 14
click at [1275, 183] on input "Includes text that isn't editable" at bounding box center [1259, 191] width 30 height 16
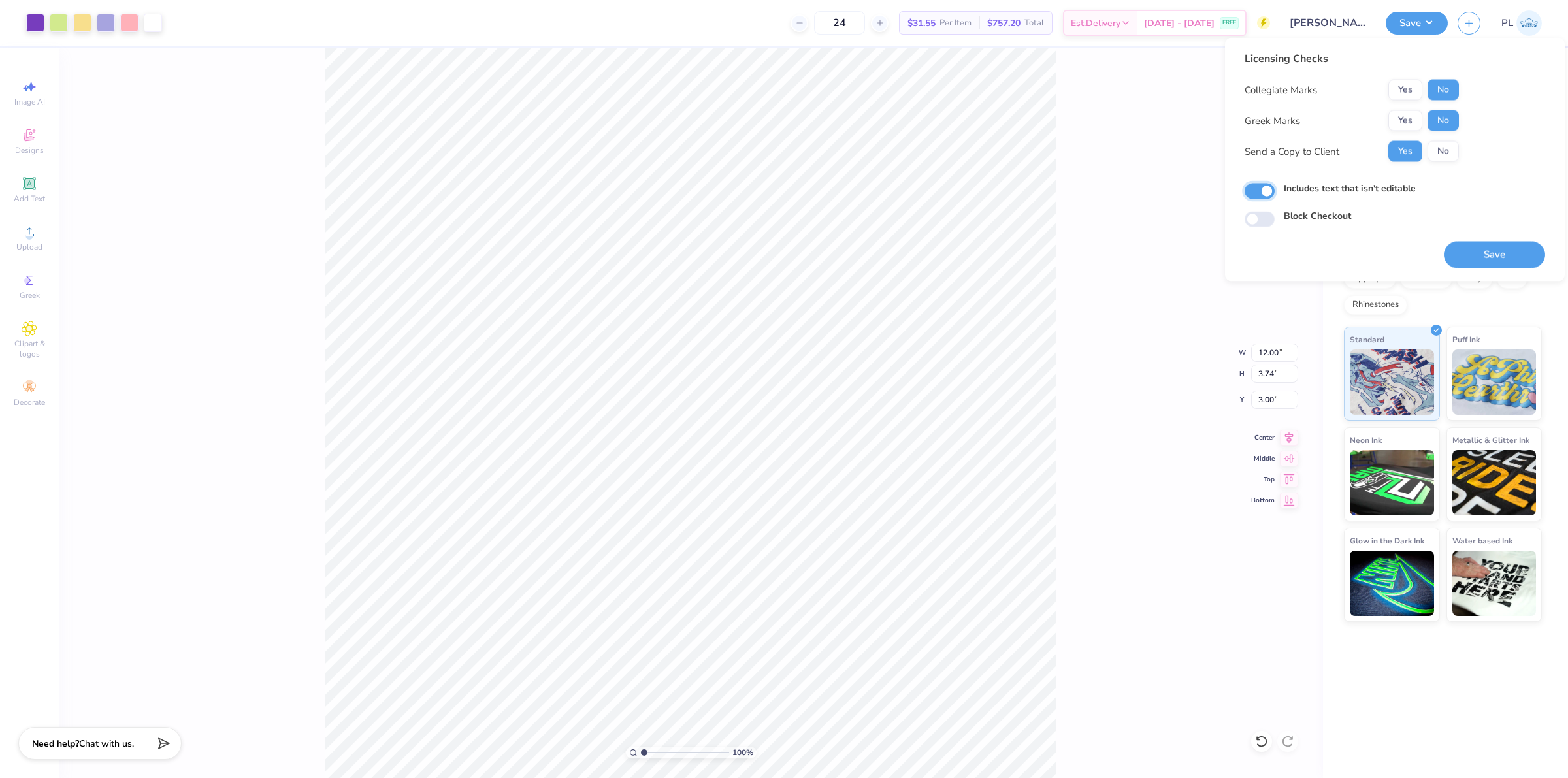
checkbox input "true"
click at [1494, 248] on button "Save" at bounding box center [1493, 254] width 101 height 27
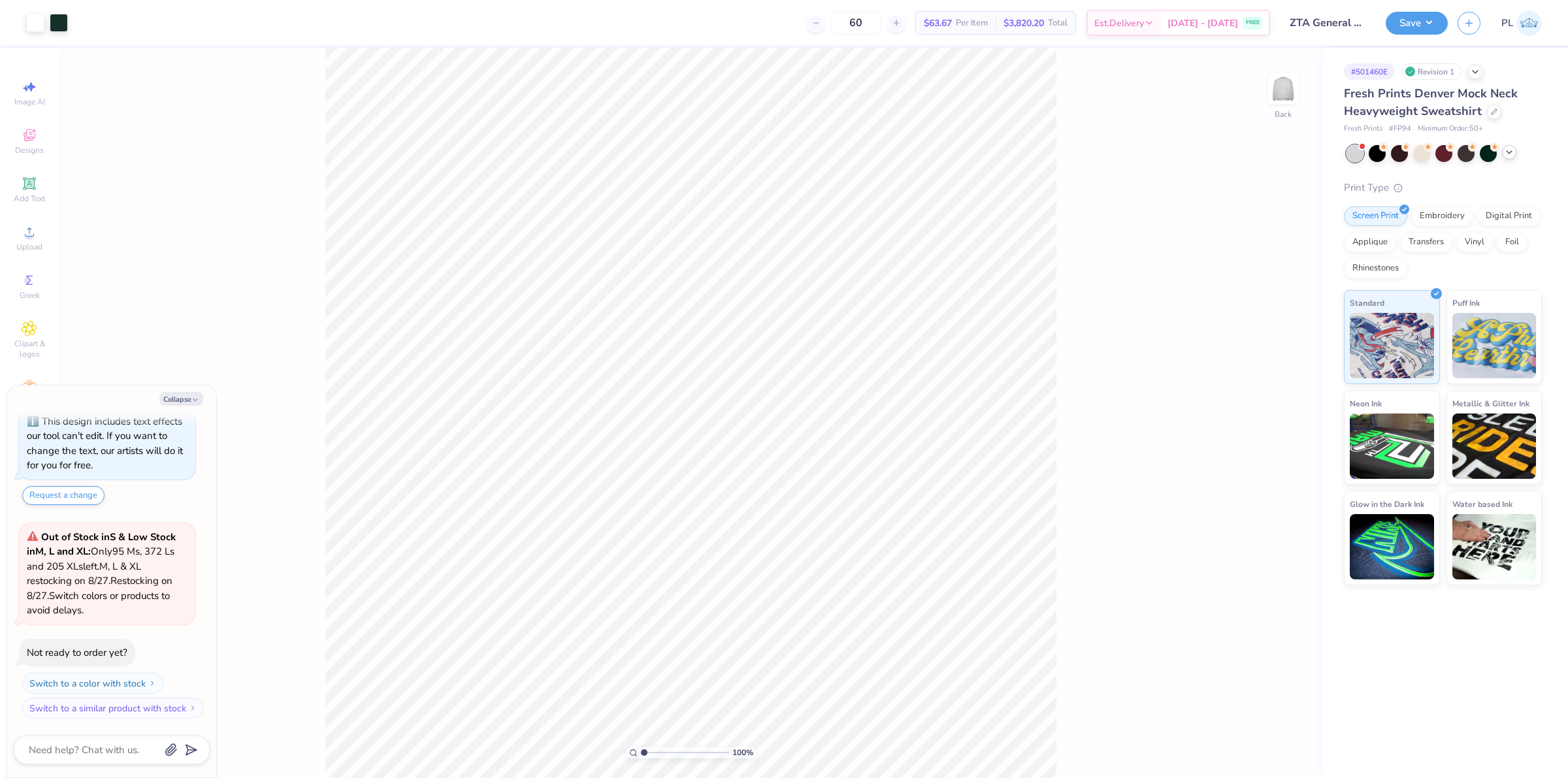
click at [1507, 152] on polyline at bounding box center [1509, 152] width 5 height 3
type textarea "x"
